Goal: Check status: Check status

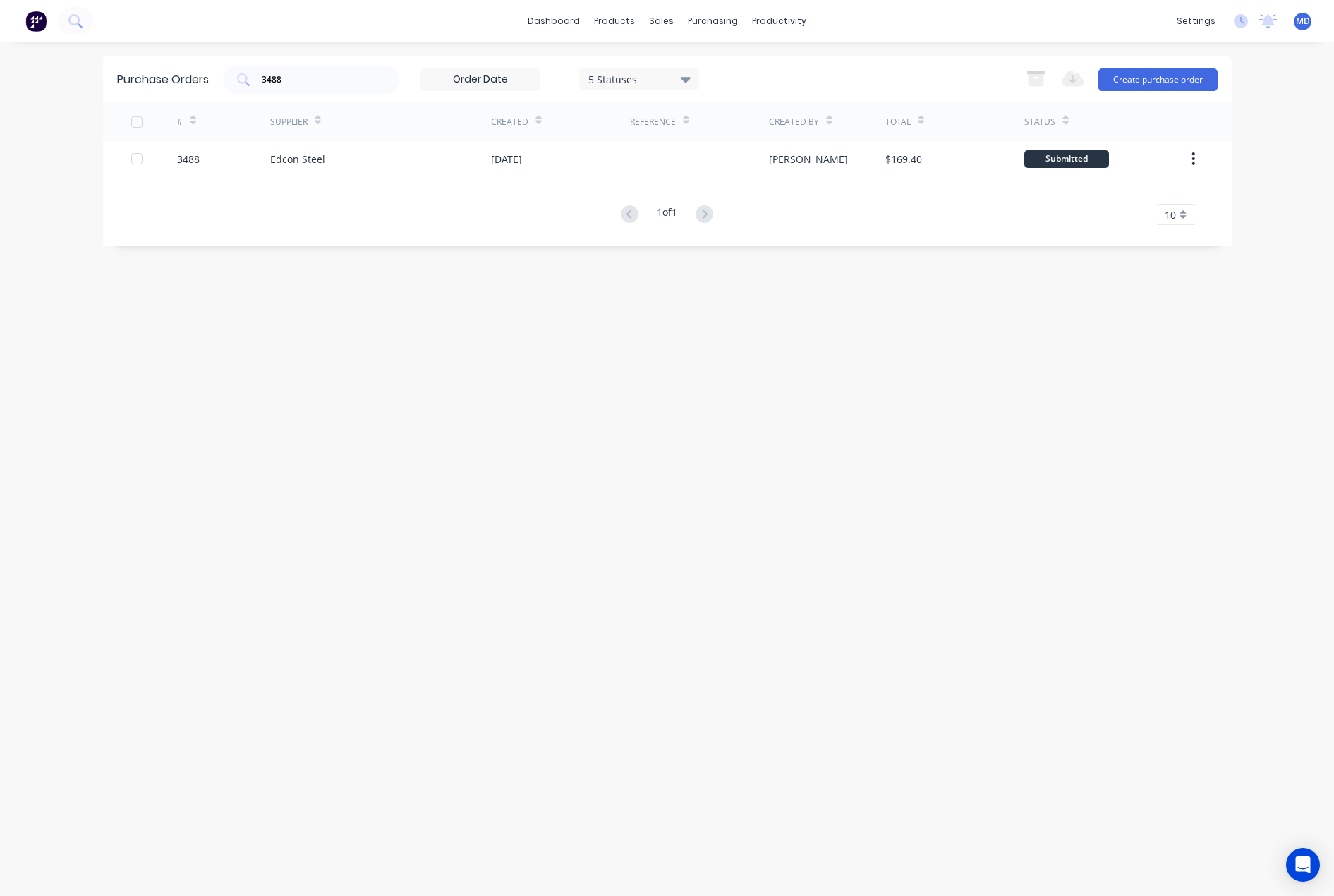
drag, startPoint x: 321, startPoint y: 74, endPoint x: 156, endPoint y: 70, distance: 165.0
click at [175, 73] on div "Purchase Orders 3488 5 Statuses 5 Statuses Export to Excel (XLSX) Create purcha…" at bounding box center [668, 79] width 1129 height 46
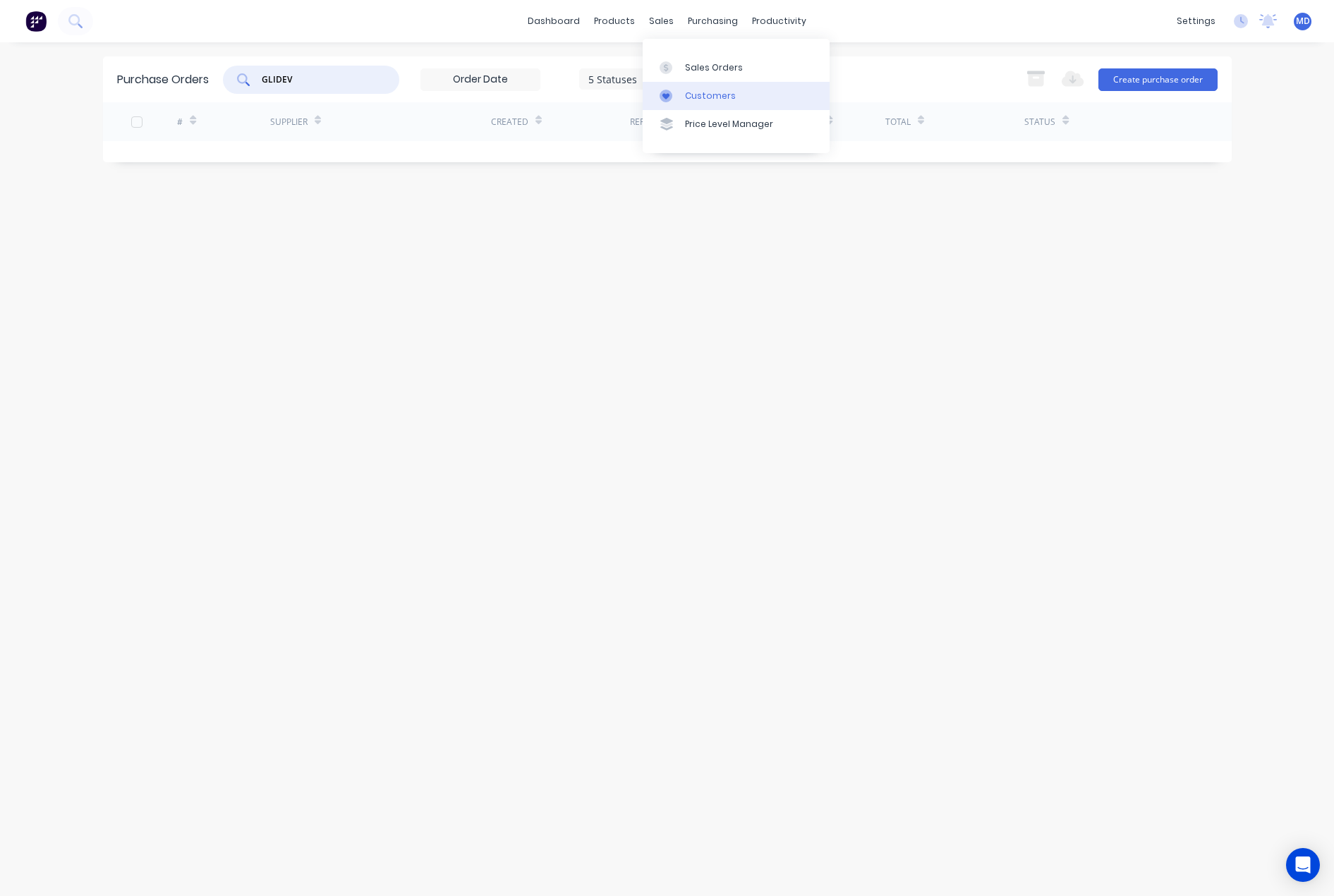
type input "GLIDEV"
click at [700, 96] on div "Customers" at bounding box center [710, 96] width 51 height 13
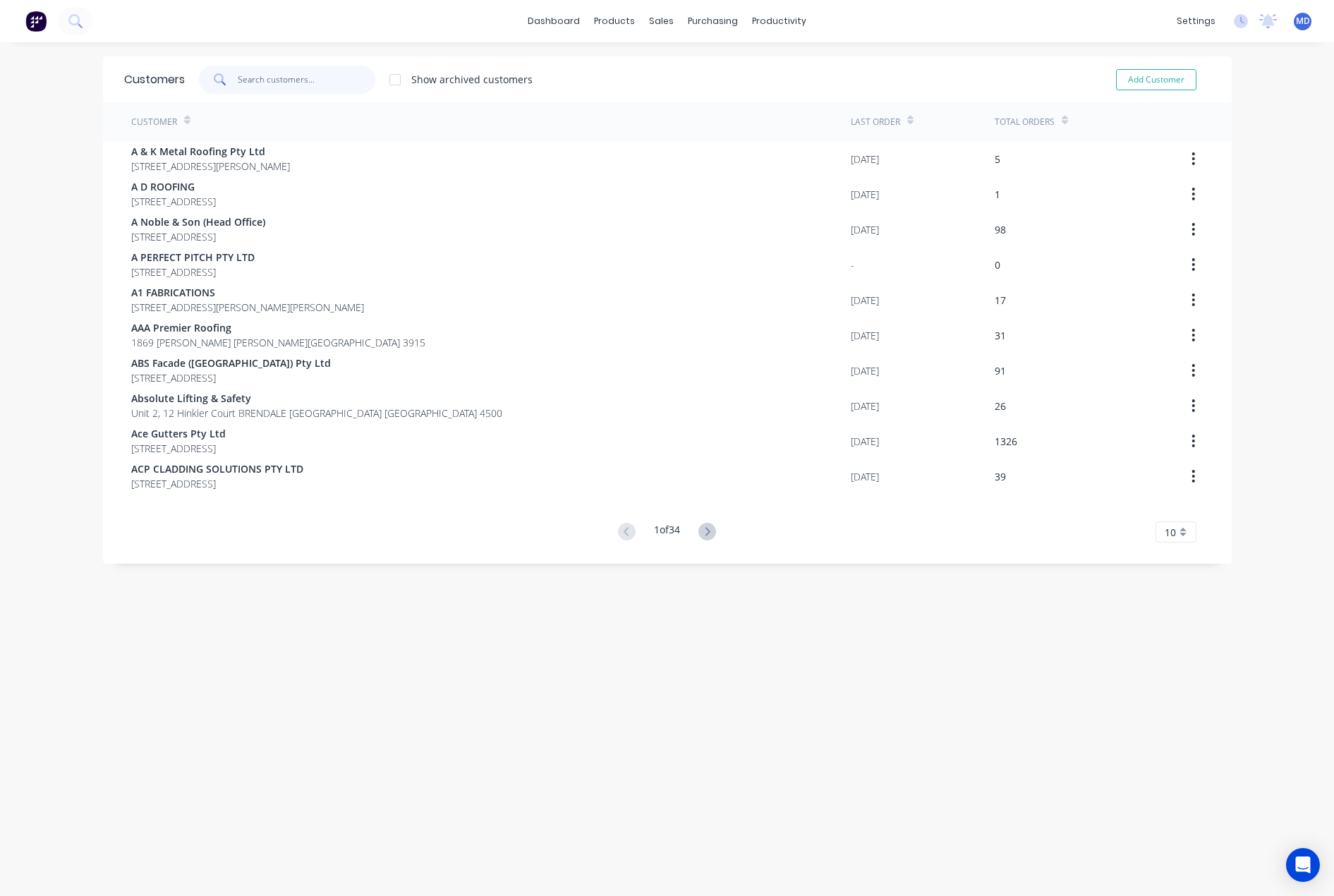
click at [309, 83] on input "text" at bounding box center [306, 79] width 137 height 28
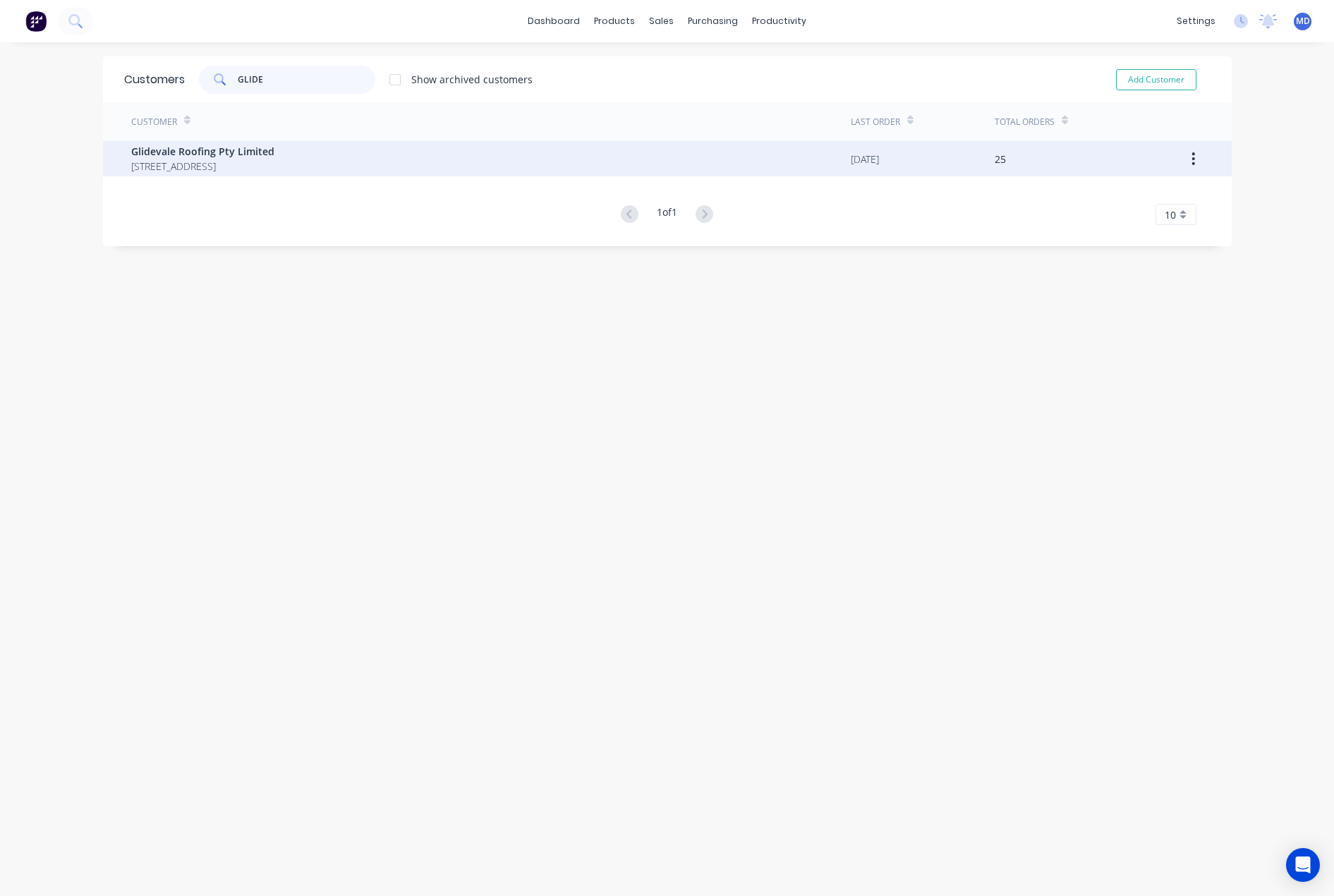
type input "GLIDE"
click at [258, 159] on span "[STREET_ADDRESS]" at bounding box center [203, 166] width 143 height 15
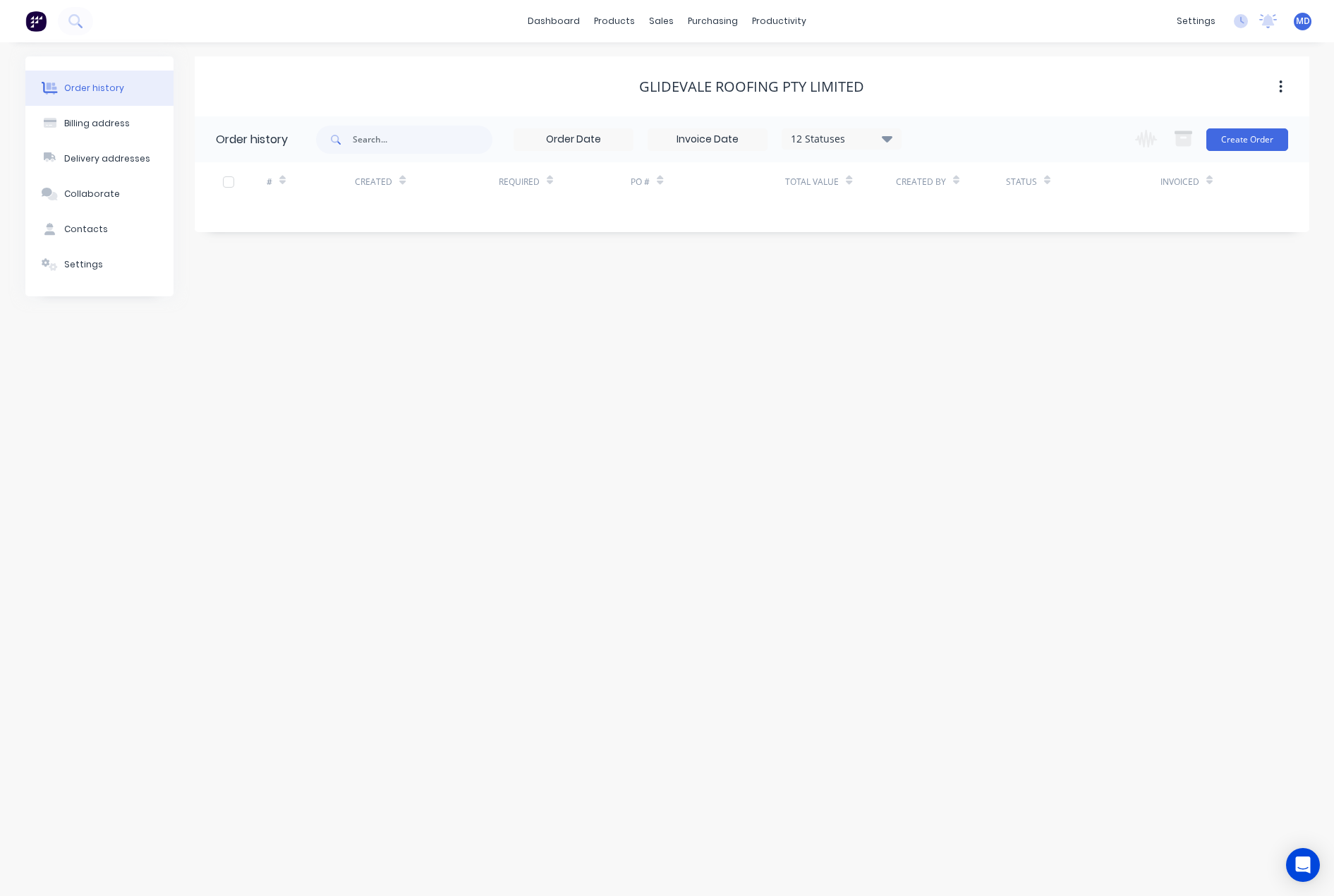
click at [891, 133] on icon at bounding box center [887, 138] width 11 height 17
click at [958, 301] on label at bounding box center [958, 301] width 0 height 0
click at [958, 309] on input "checkbox" at bounding box center [964, 308] width 11 height 14
checkbox input "true"
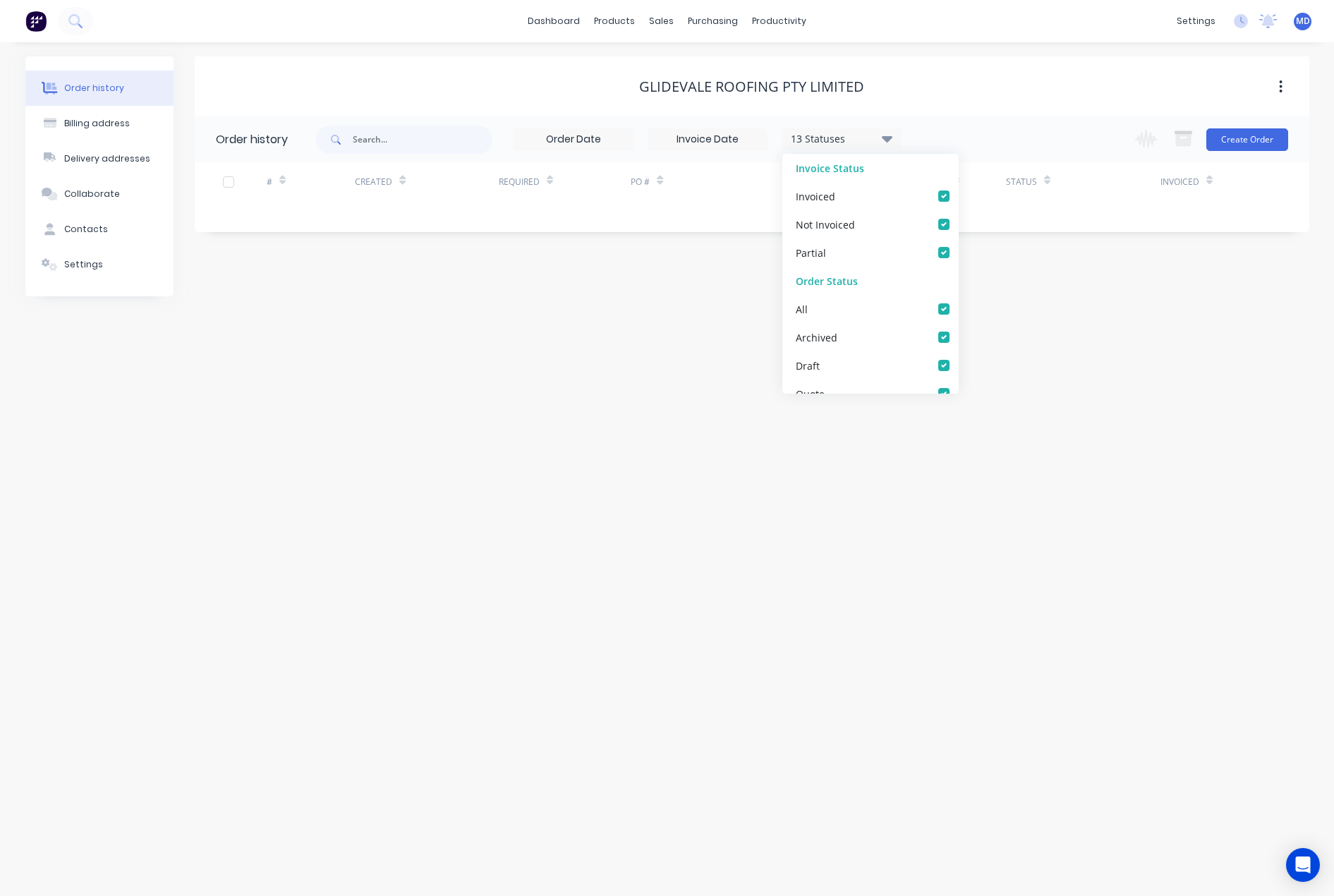
click at [1018, 343] on div "Order history Billing address Delivery addresses Collaborate Contacts Settings …" at bounding box center [667, 469] width 1334 height 854
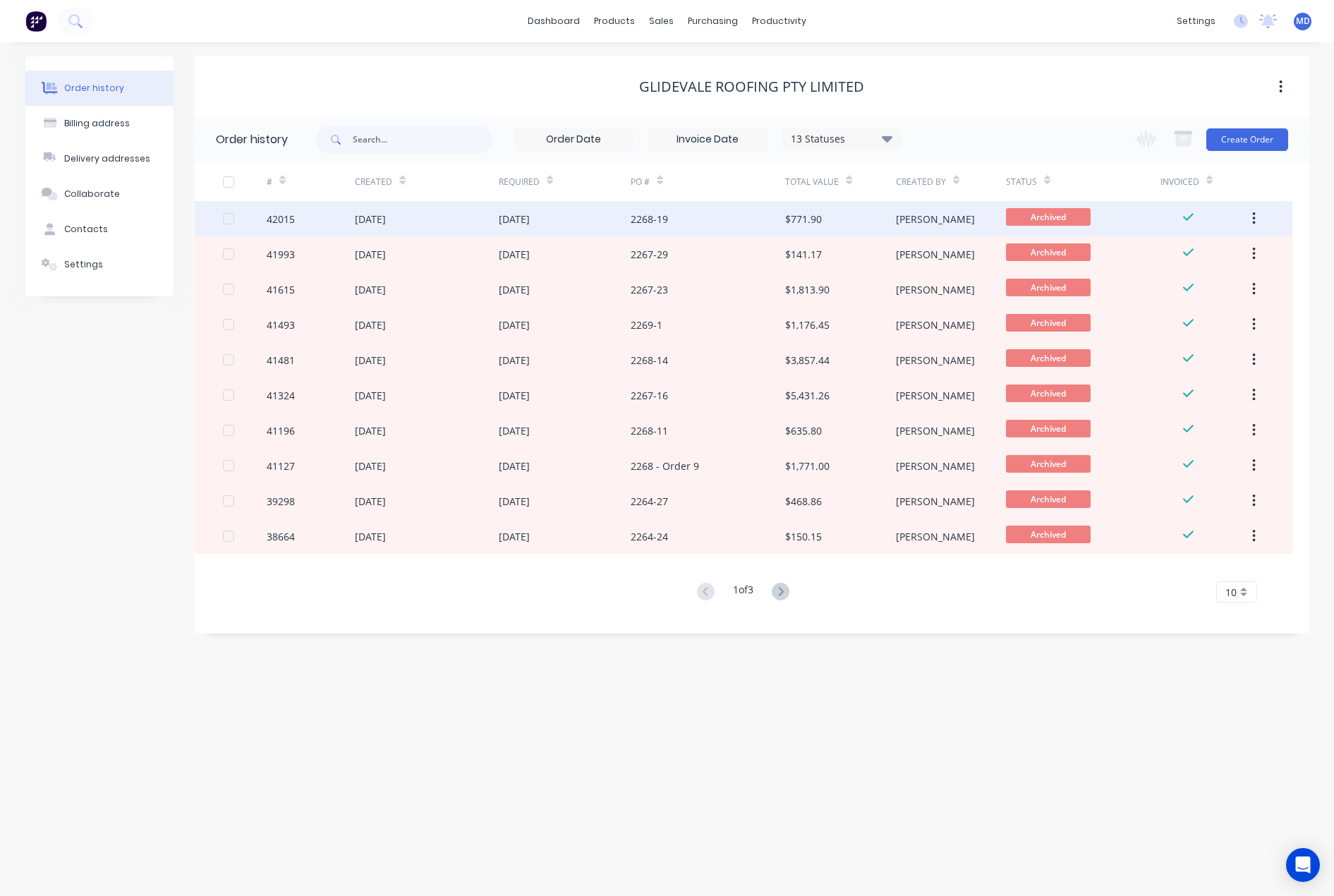
click at [698, 218] on div "2268-19" at bounding box center [708, 218] width 155 height 35
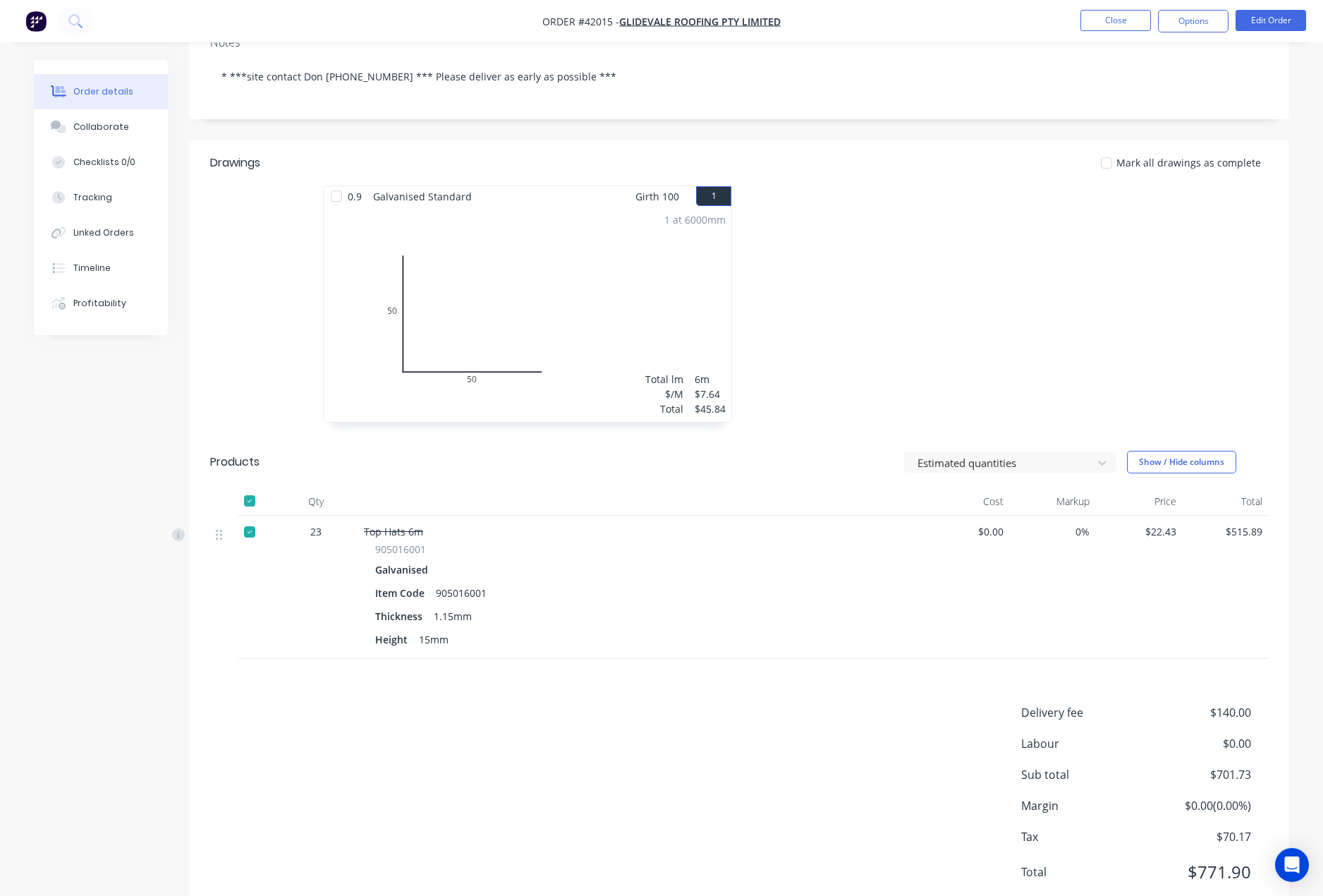
scroll to position [282, 0]
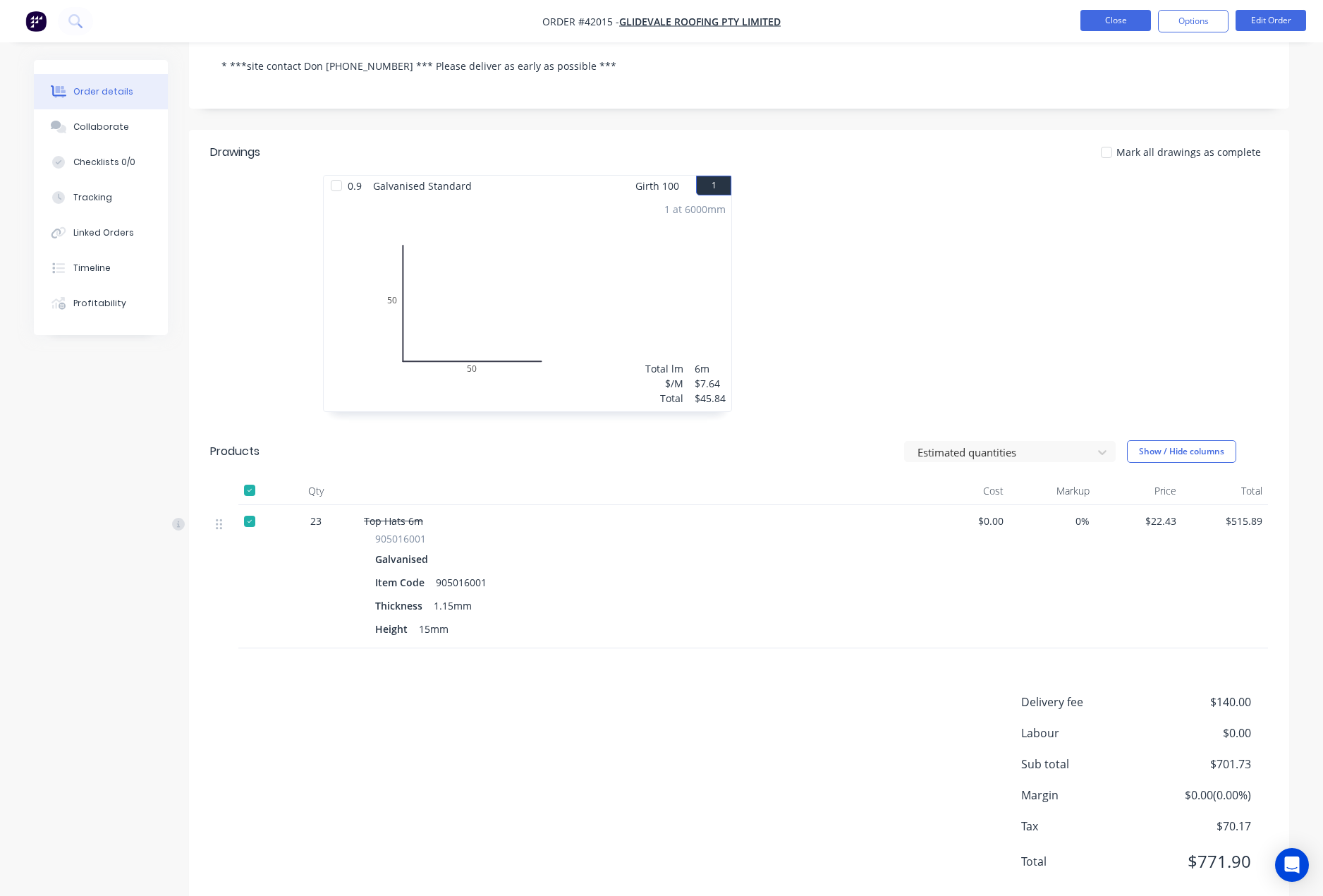
click at [1118, 29] on button "Close" at bounding box center [1115, 20] width 71 height 21
